Goal: Information Seeking & Learning: Learn about a topic

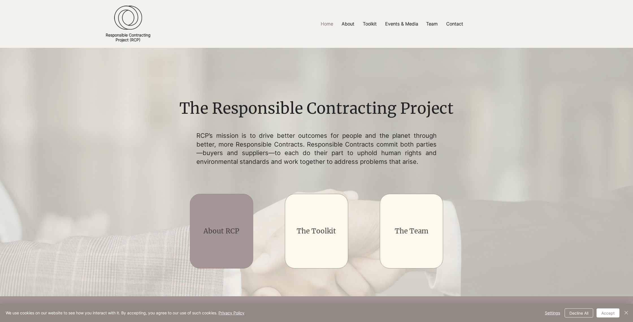
click at [235, 235] on link "About RCP" at bounding box center [222, 230] width 36 height 9
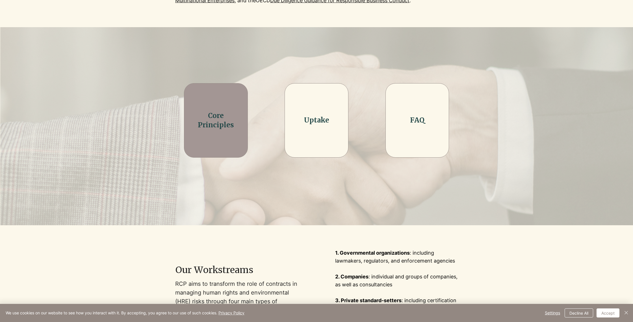
scroll to position [177, 0]
click at [212, 133] on div at bounding box center [216, 120] width 64 height 75
click at [215, 125] on link "Core Principles" at bounding box center [216, 120] width 36 height 18
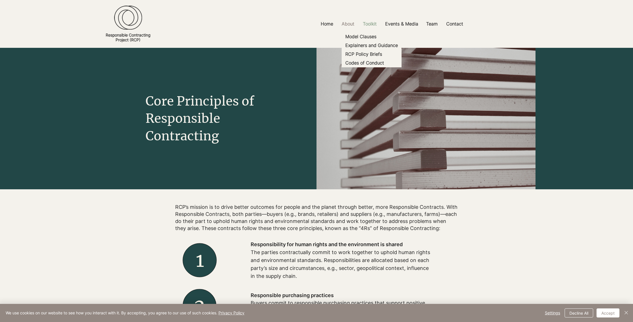
click at [371, 25] on p "Toolkit" at bounding box center [370, 24] width 20 height 13
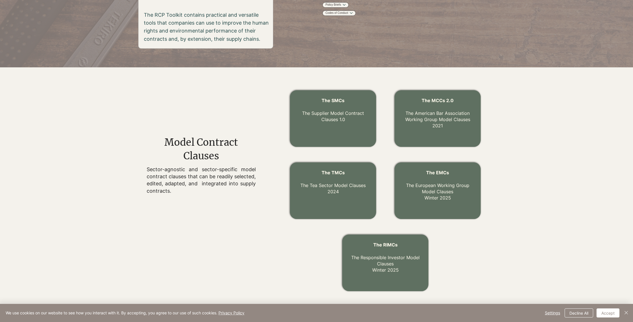
scroll to position [126, 0]
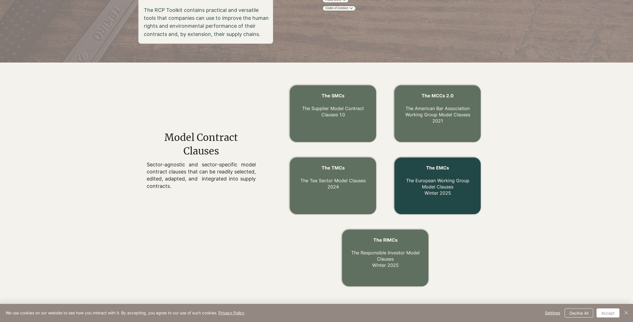
click at [436, 191] on link "The EMCs The European Working Group Model Clauses Winter 2025" at bounding box center [437, 180] width 63 height 31
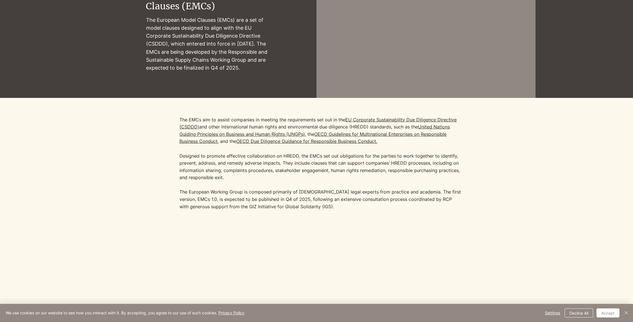
scroll to position [77, 0]
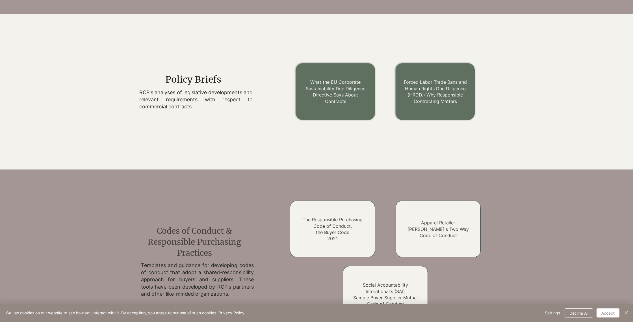
scroll to position [671, 0]
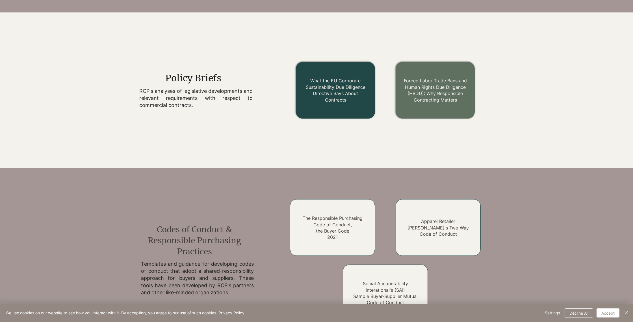
click at [332, 95] on link "What the EU Corporate Sustainability Due Diligence Directive Says About Contrac…" at bounding box center [336, 90] width 60 height 25
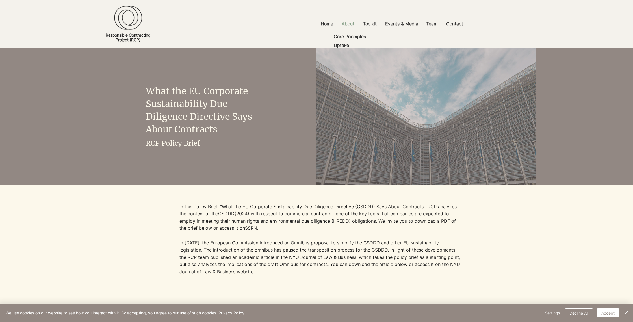
click at [346, 25] on p "About" at bounding box center [348, 24] width 18 height 13
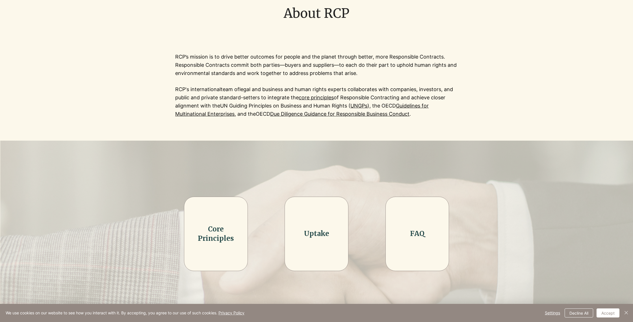
scroll to position [53, 0]
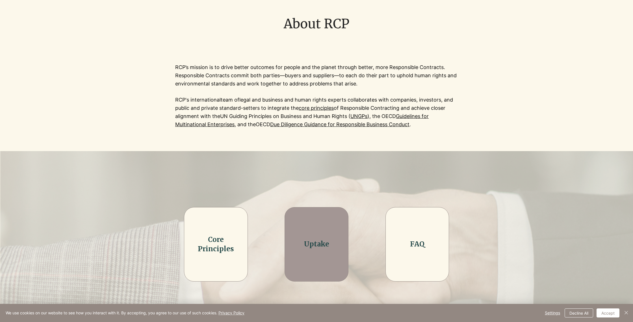
click at [312, 244] on link "Uptake" at bounding box center [316, 243] width 25 height 9
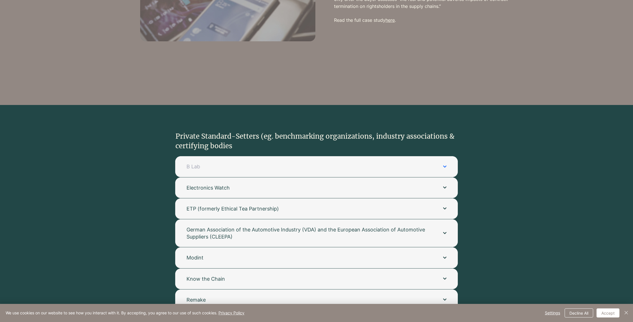
scroll to position [1027, 0]
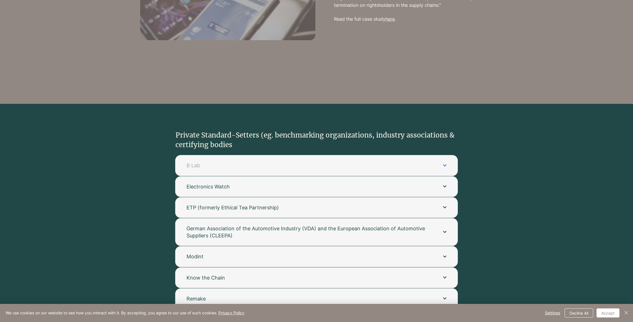
click at [418, 163] on button "B Lab" at bounding box center [316, 165] width 283 height 21
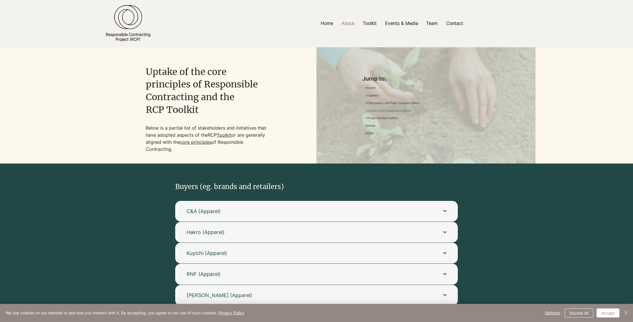
scroll to position [0, 0]
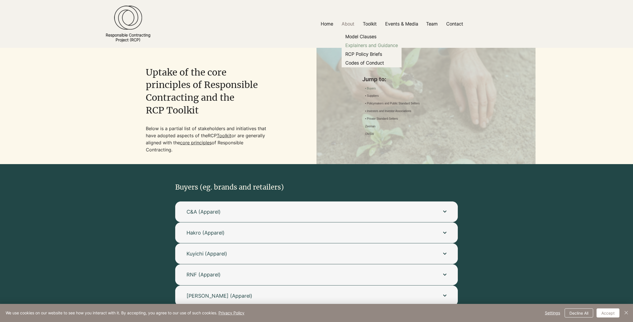
click at [372, 46] on p "Explainers and Guidance" at bounding box center [371, 45] width 57 height 9
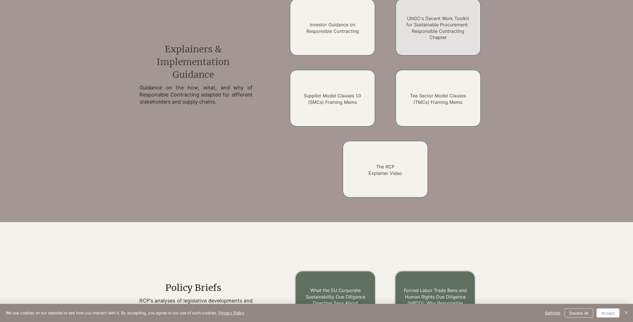
scroll to position [464, 0]
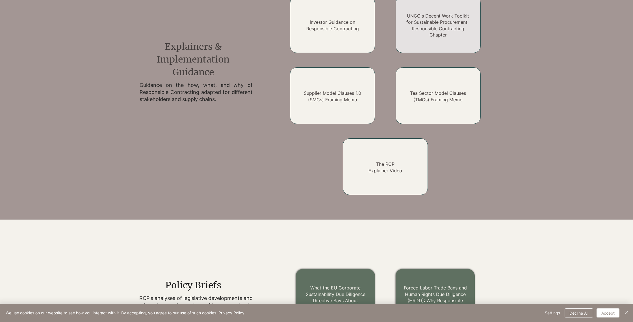
click at [426, 34] on h2 "UNGC's Decent Work Toolkit for Sustainable Procurement: Responsible Contracting…" at bounding box center [438, 25] width 68 height 25
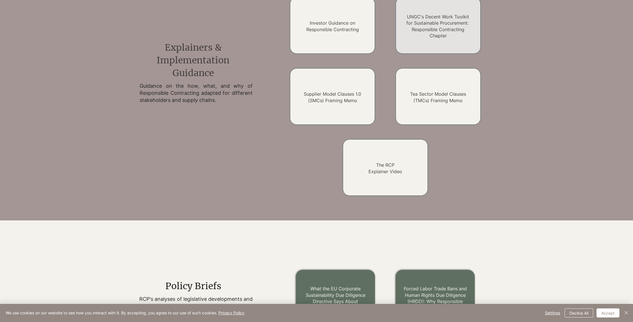
scroll to position [462, 0]
click at [422, 31] on link "UNGC's Decent Work Toolkit for Sustainable Procurement: Responsible Contracting…" at bounding box center [438, 26] width 64 height 25
